Goal: Transaction & Acquisition: Purchase product/service

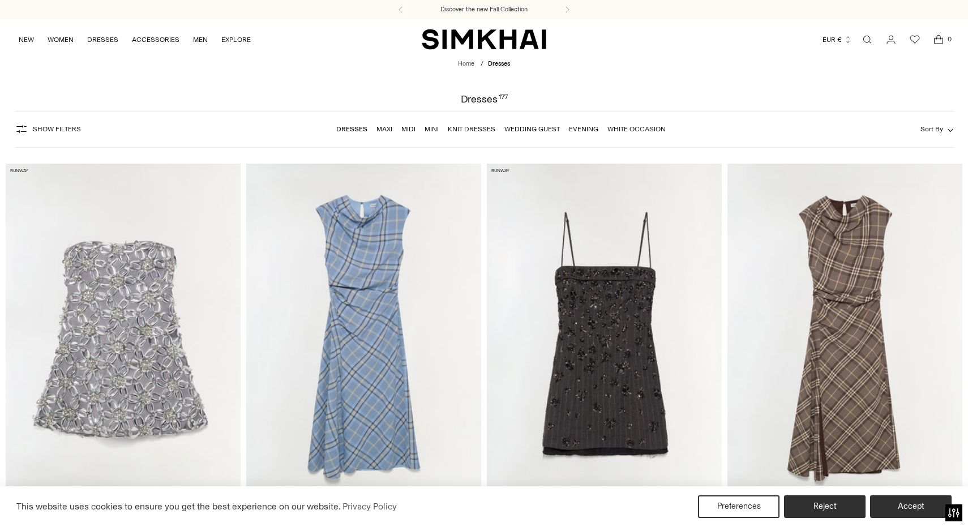
click at [431, 129] on link "Mini" at bounding box center [432, 129] width 14 height 8
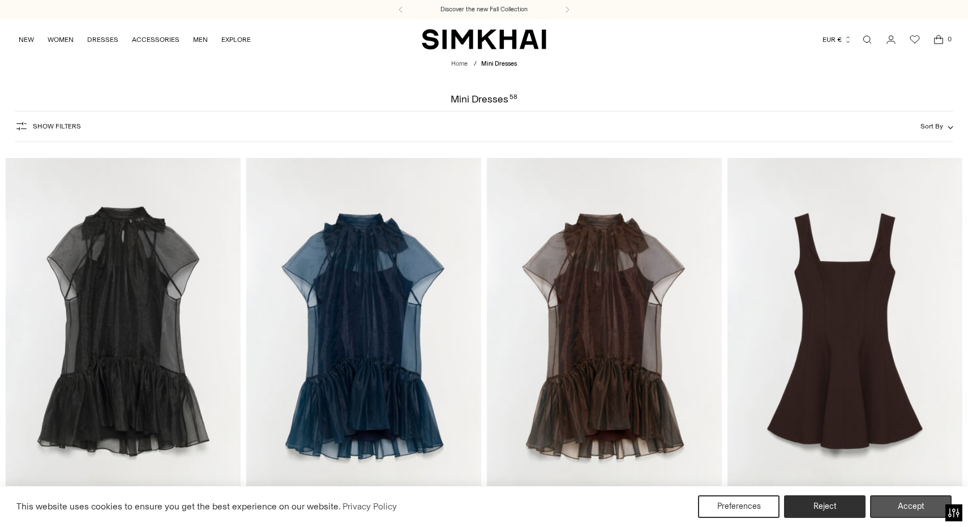
click at [901, 503] on button "Accept" at bounding box center [911, 506] width 82 height 23
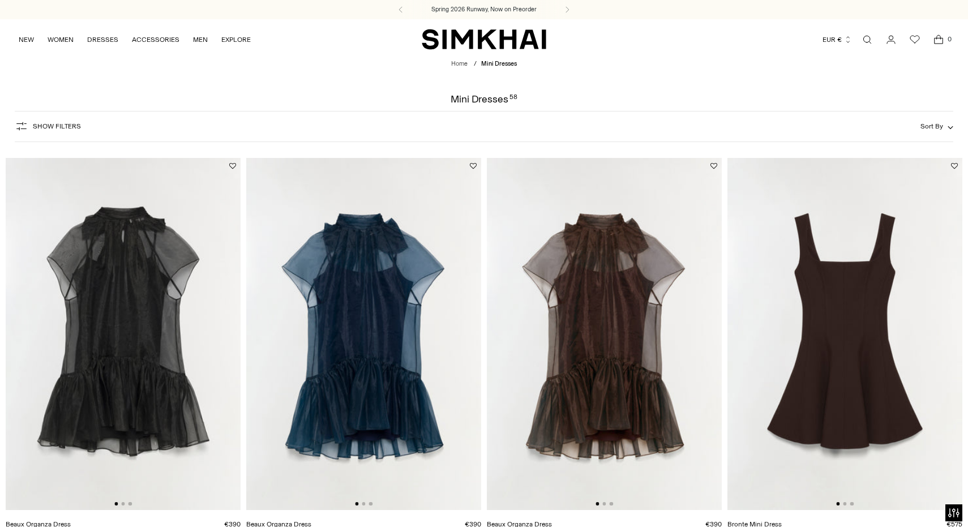
click at [66, 126] on span "Show Filters" at bounding box center [57, 126] width 48 height 8
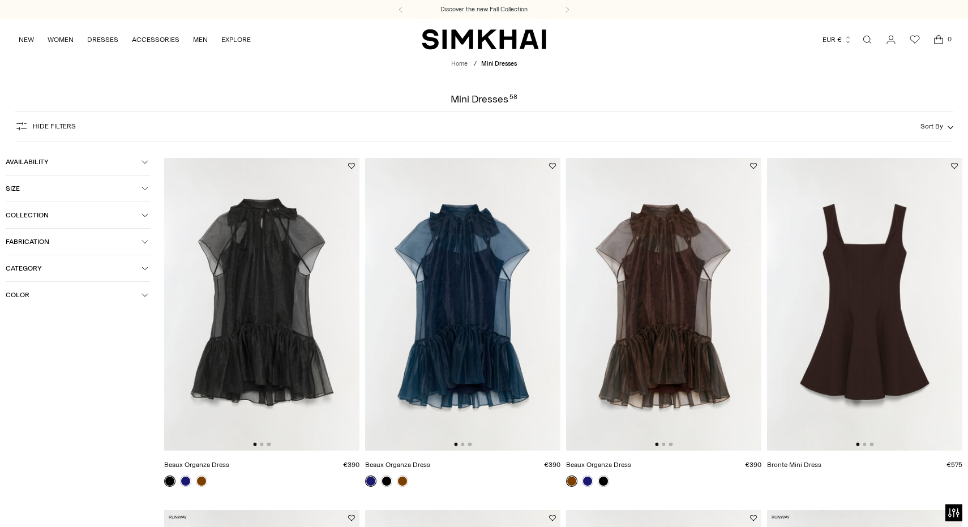
click at [24, 294] on span "Color" at bounding box center [74, 295] width 136 height 8
click at [35, 339] on span "Black" at bounding box center [31, 339] width 23 height 10
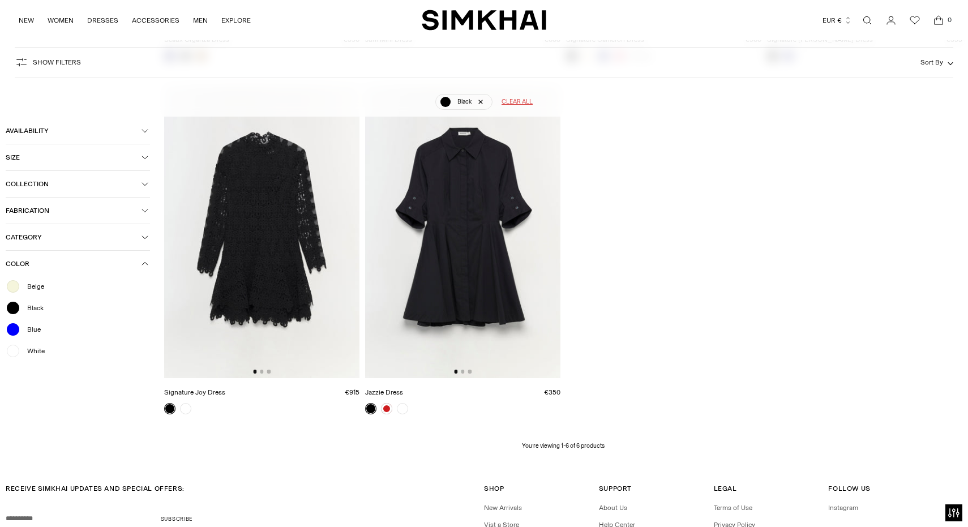
scroll to position [461, 0]
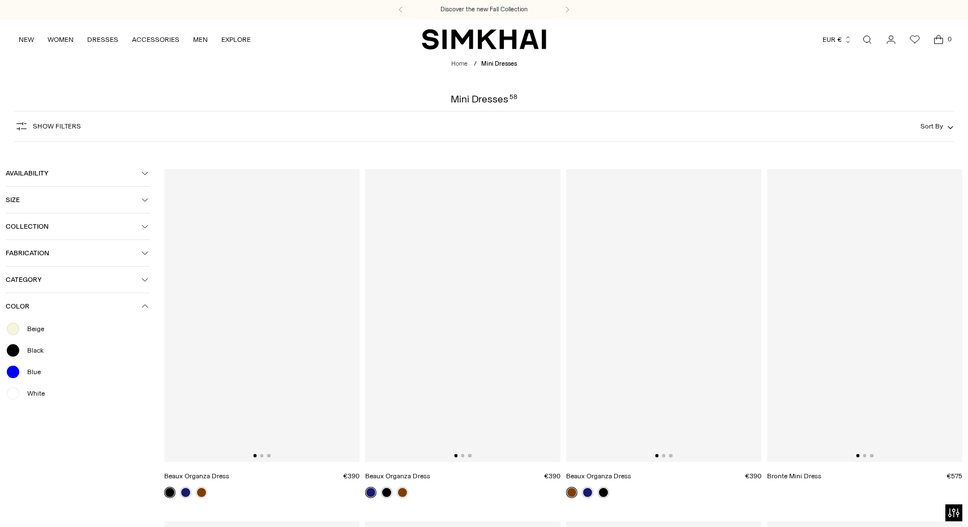
scroll to position [83, 0]
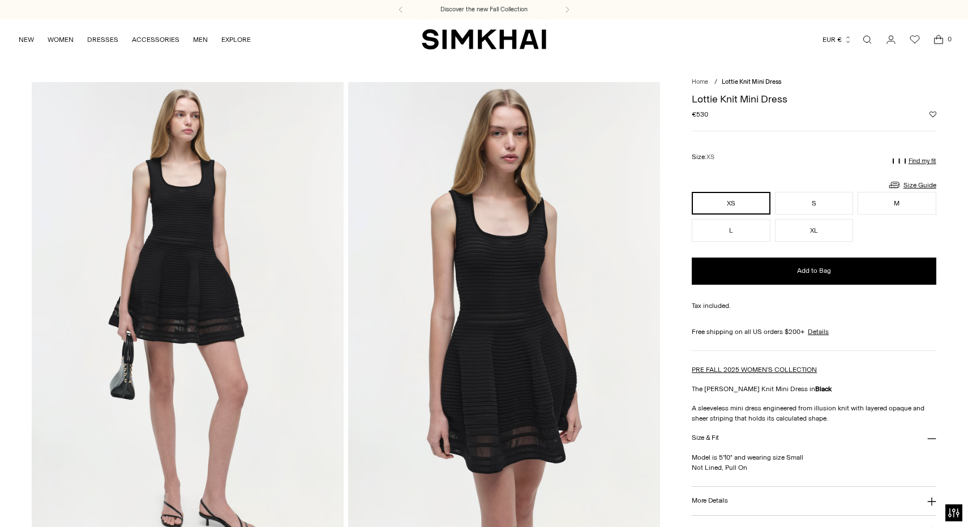
click at [188, 259] on img at bounding box center [188, 316] width 312 height 468
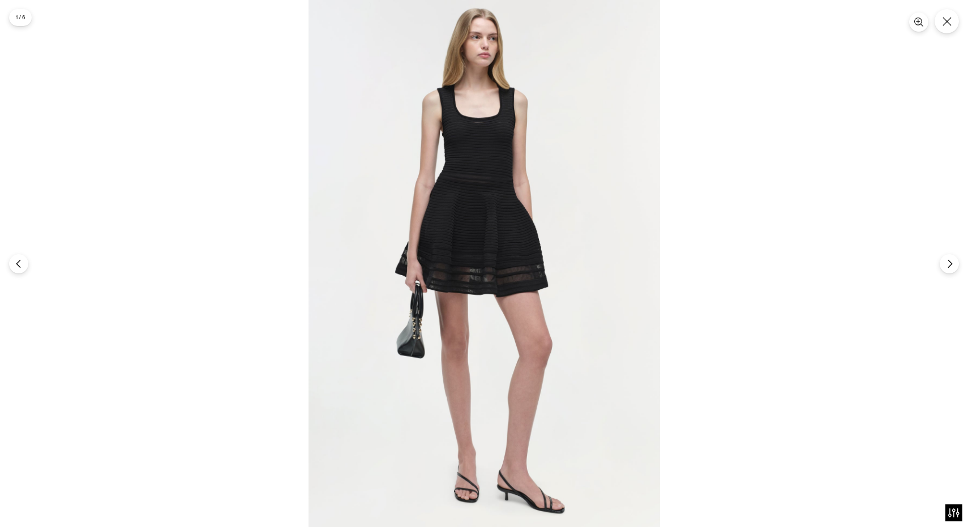
click at [481, 158] on img at bounding box center [485, 264] width 352 height 528
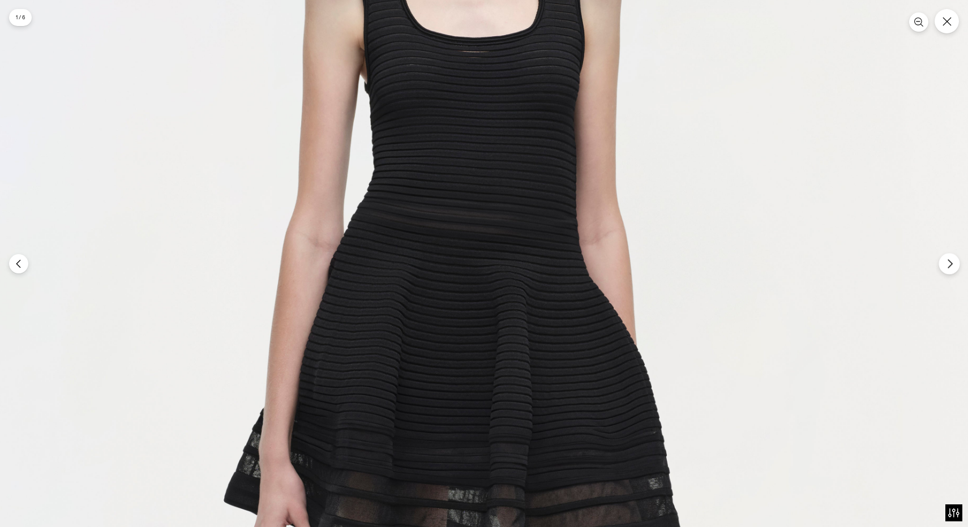
click at [946, 266] on icon "Next" at bounding box center [950, 264] width 10 height 10
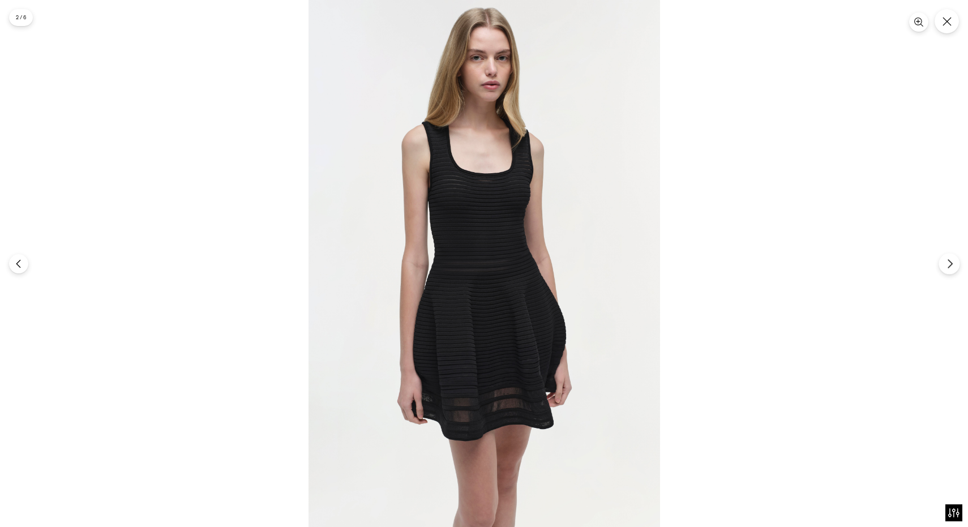
click at [946, 266] on icon "Next" at bounding box center [950, 264] width 10 height 10
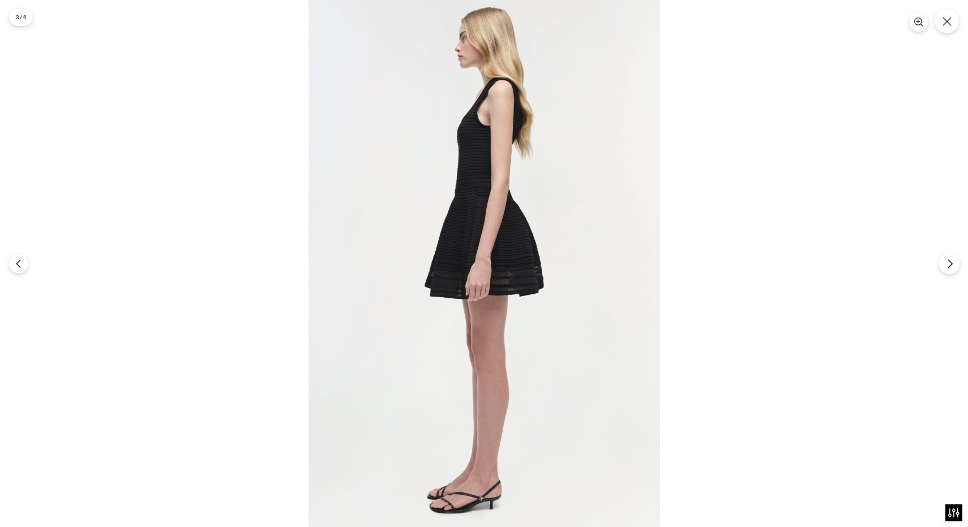
click at [946, 266] on icon "Next" at bounding box center [950, 264] width 10 height 10
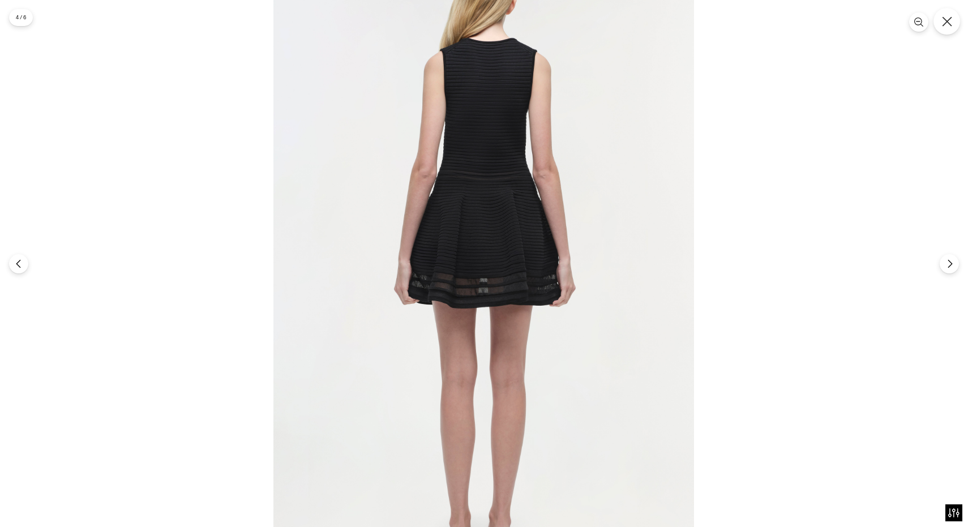
click at [947, 22] on icon "Close" at bounding box center [947, 21] width 10 height 10
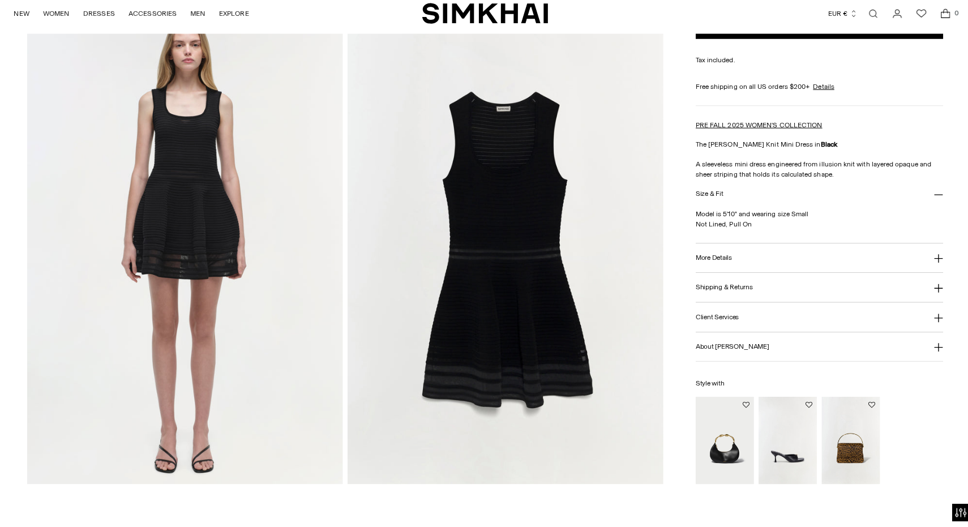
scroll to position [1014, 0]
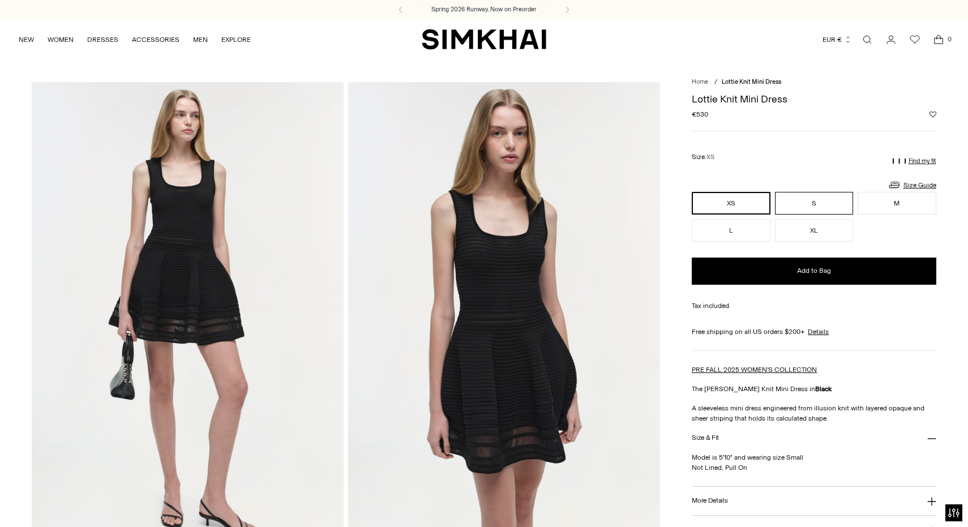
click at [819, 200] on button "S" at bounding box center [814, 203] width 78 height 23
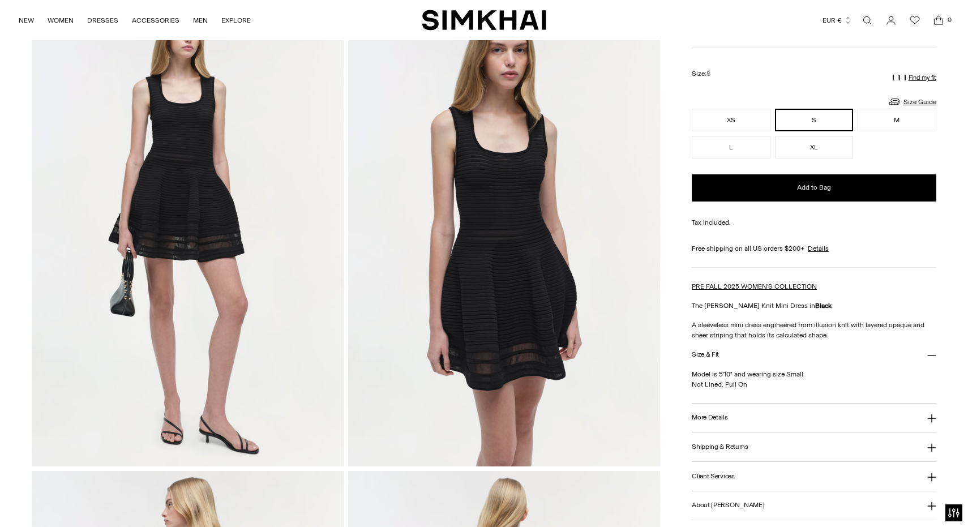
scroll to position [99, 0]
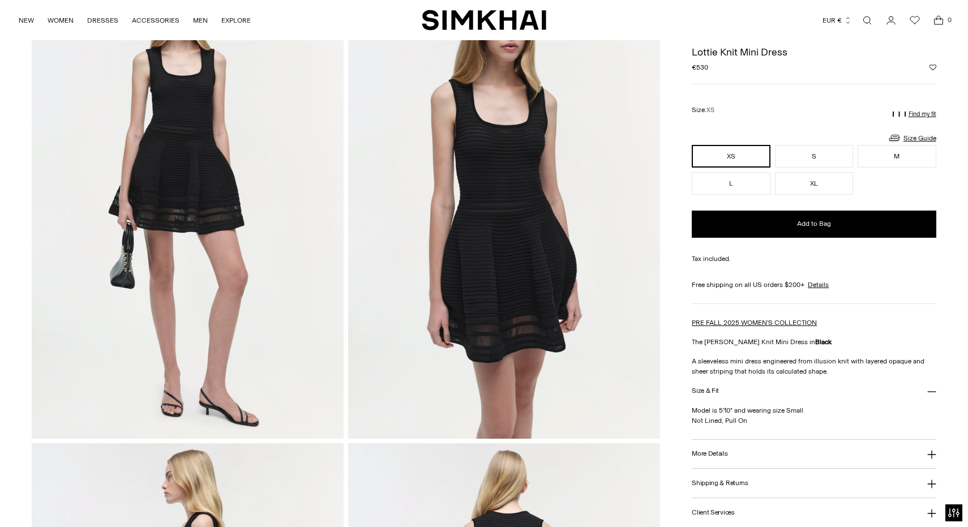
scroll to position [93, 0]
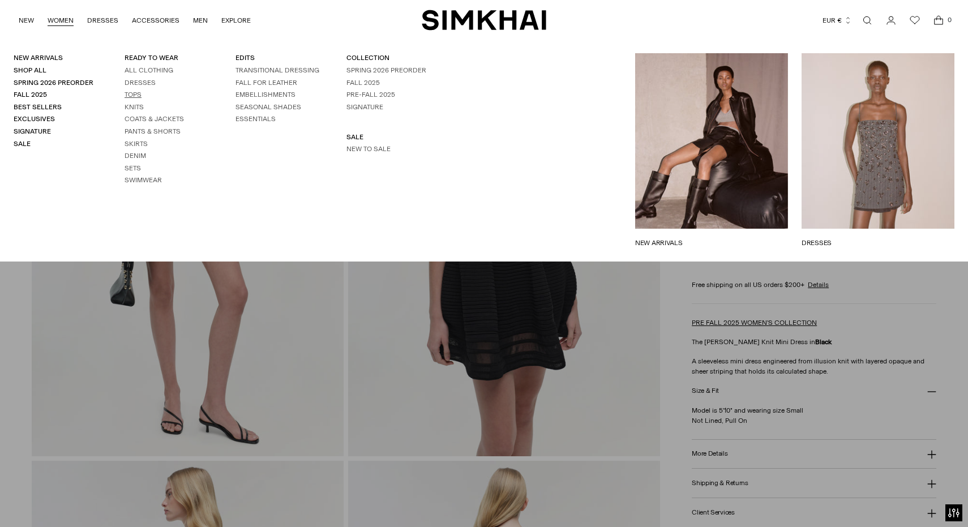
click at [132, 93] on link "Tops" at bounding box center [133, 95] width 17 height 8
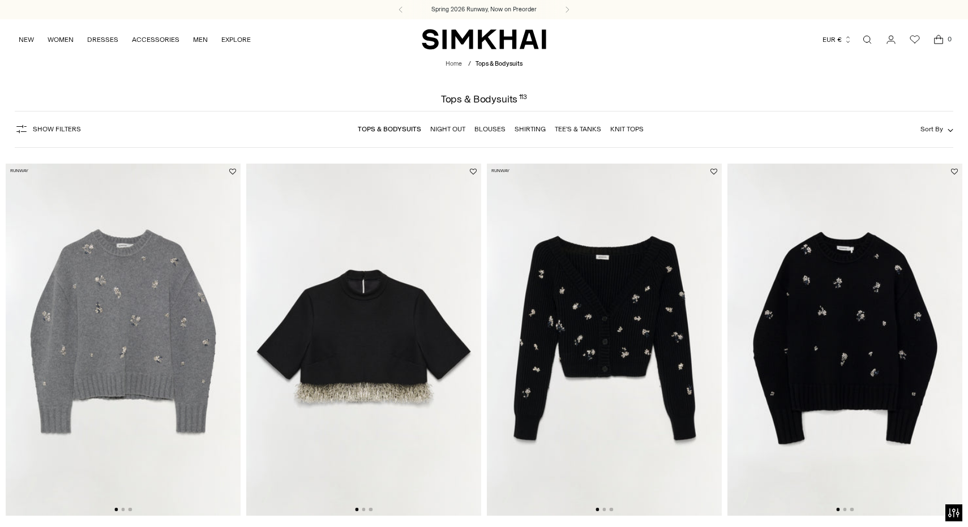
click at [65, 127] on span "Show Filters" at bounding box center [57, 129] width 48 height 8
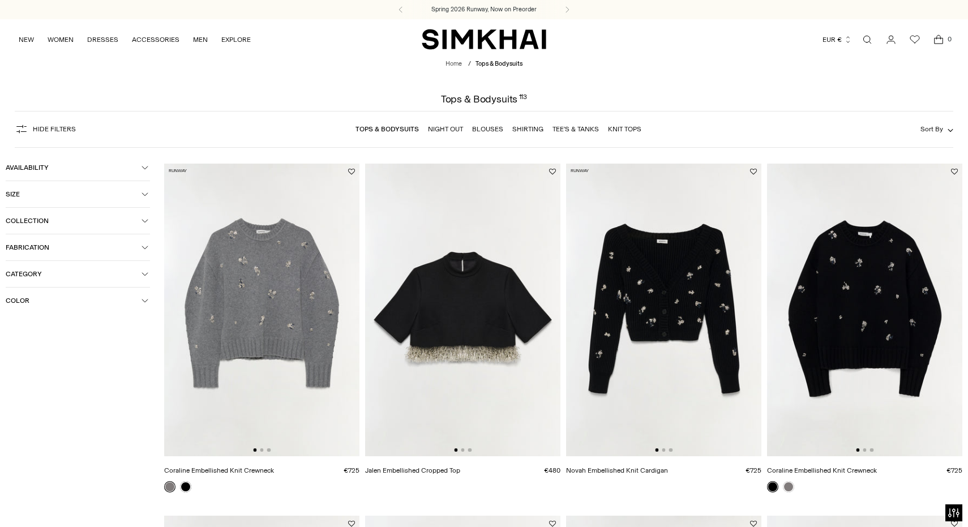
click at [16, 301] on span "Color" at bounding box center [74, 301] width 136 height 8
click at [36, 345] on span "Black" at bounding box center [31, 345] width 23 height 10
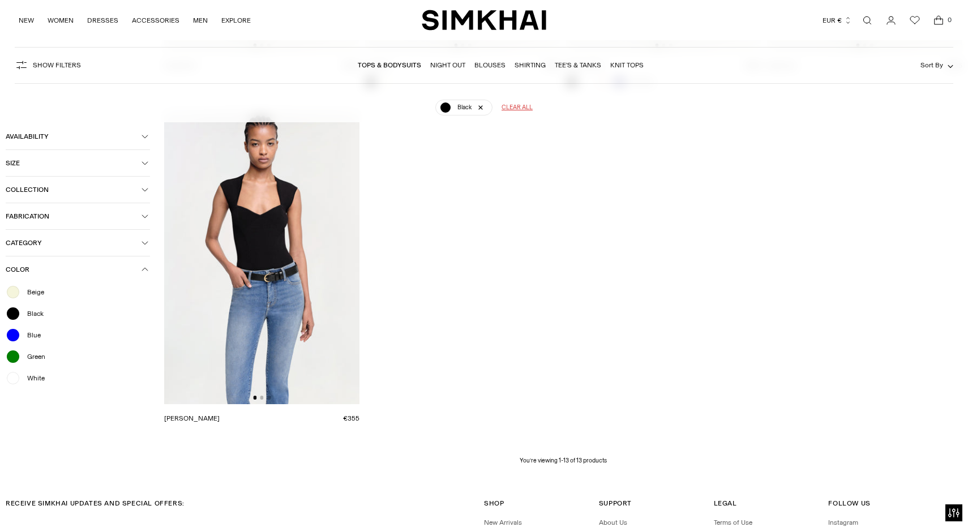
scroll to position [1147, 0]
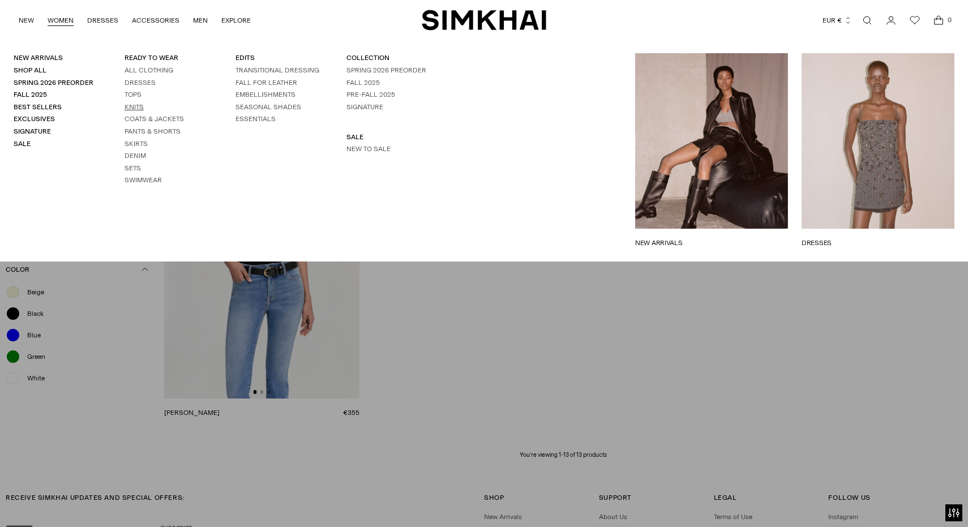
click at [132, 104] on link "Knits" at bounding box center [134, 107] width 19 height 8
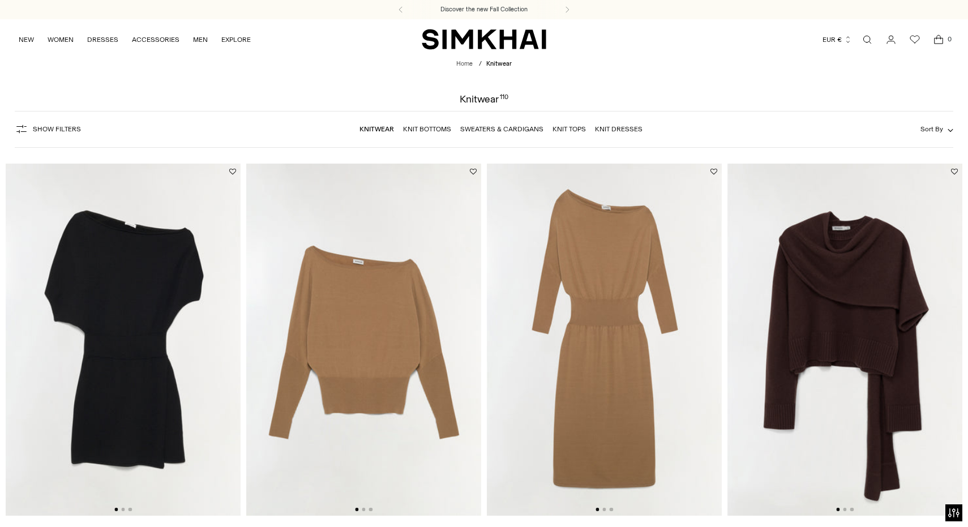
click at [62, 130] on span "Show Filters" at bounding box center [57, 129] width 48 height 8
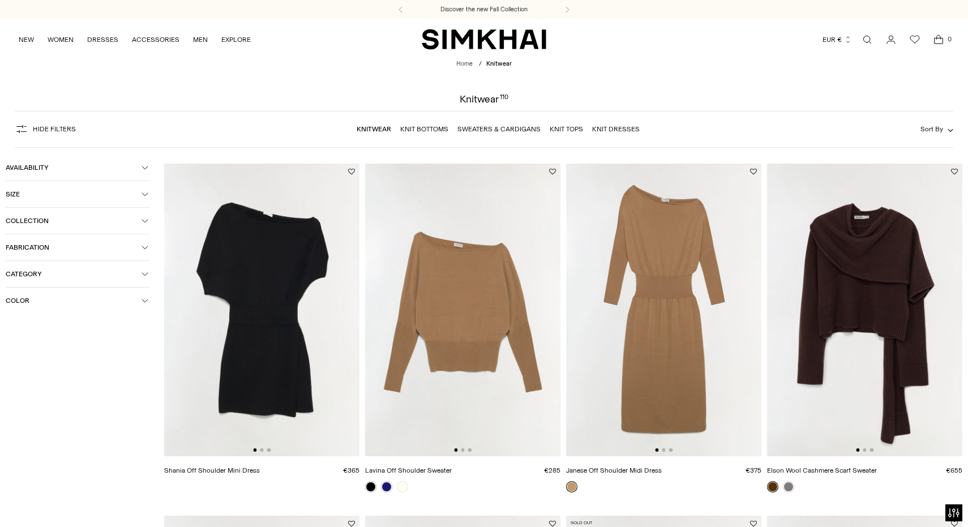
click at [24, 302] on span "Color" at bounding box center [74, 301] width 136 height 8
click at [34, 323] on span "Black" at bounding box center [31, 323] width 23 height 10
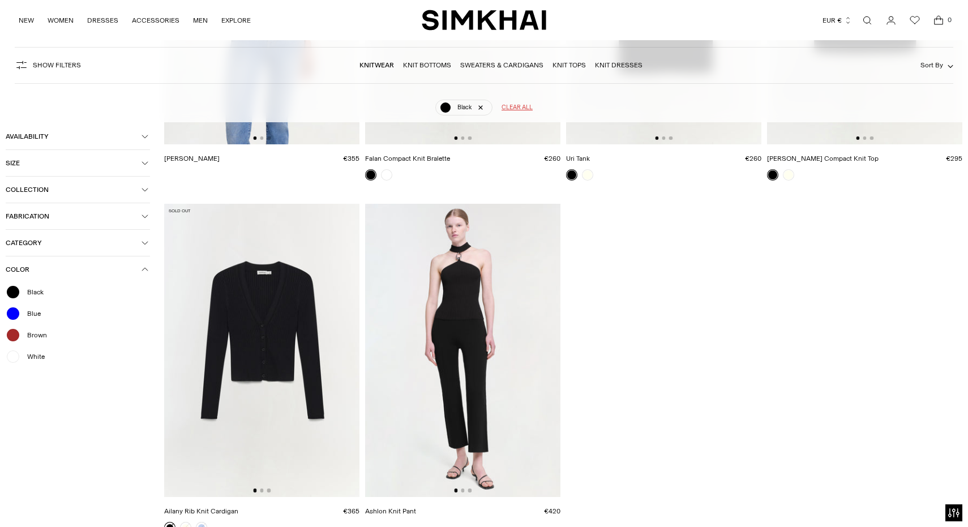
scroll to position [1053, 0]
